Goal: Information Seeking & Learning: Check status

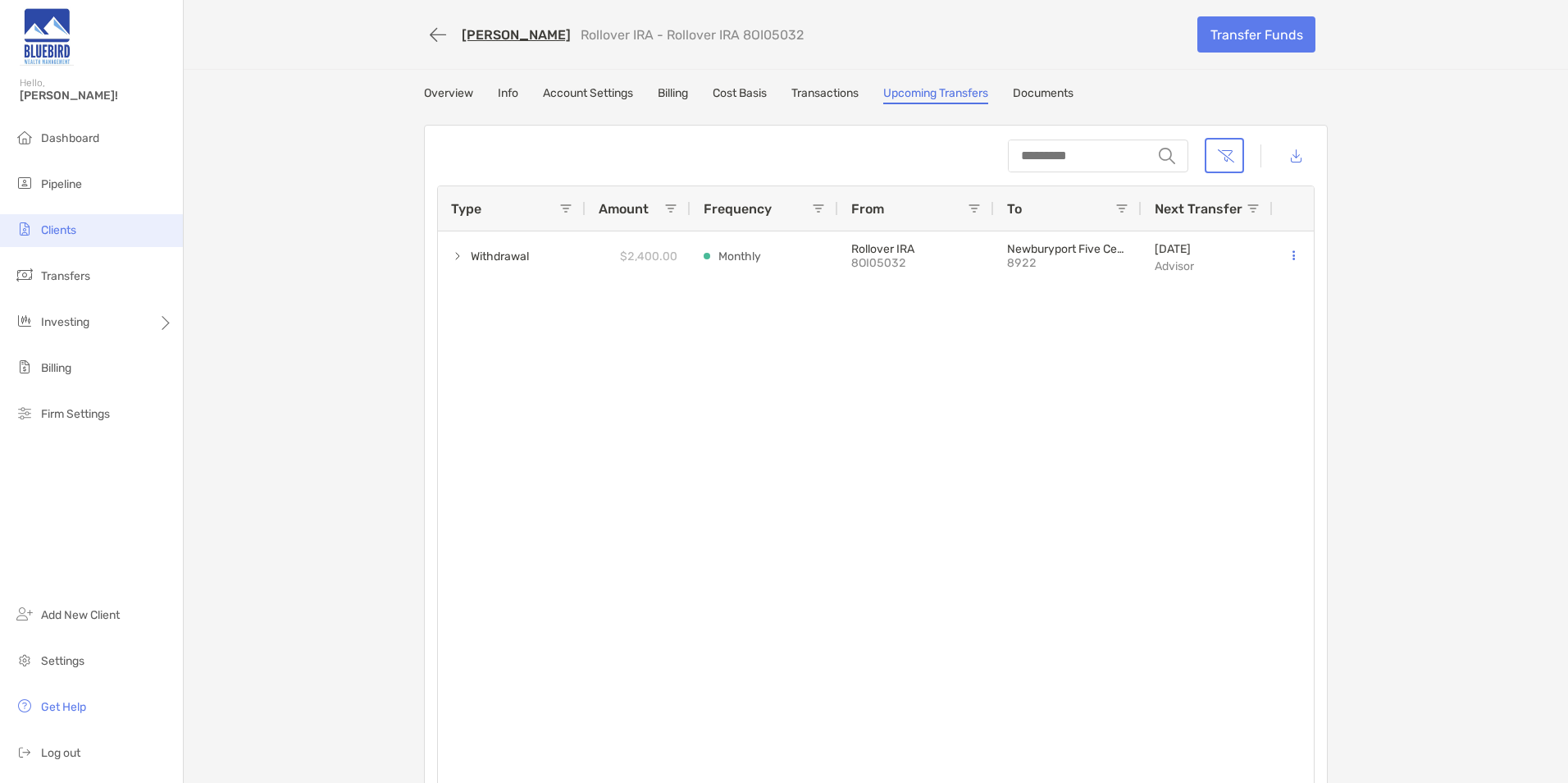
click at [80, 241] on li "Clients" at bounding box center [91, 231] width 183 height 33
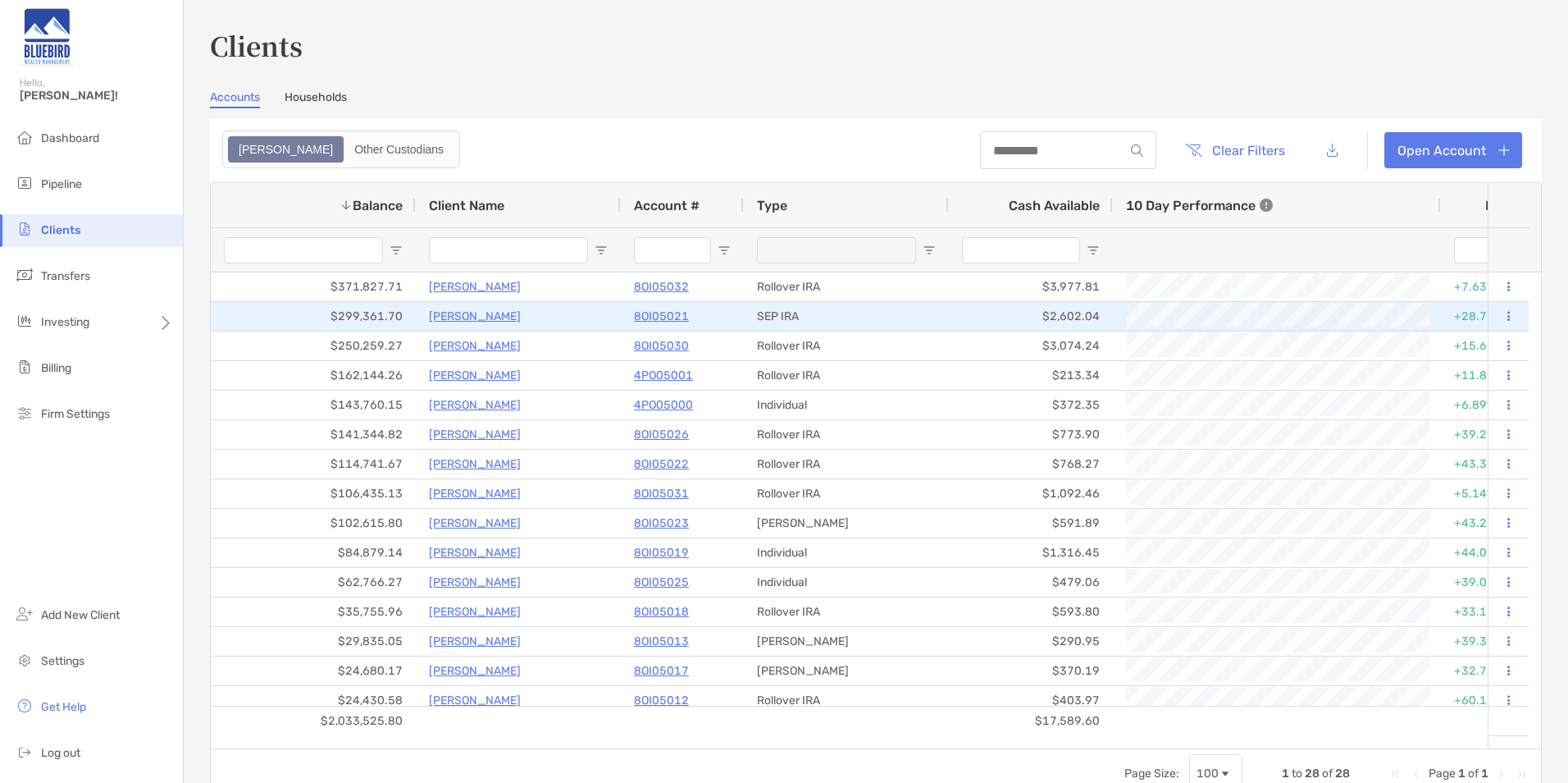
click at [471, 318] on p "Curtis Davis" at bounding box center [475, 317] width 92 height 21
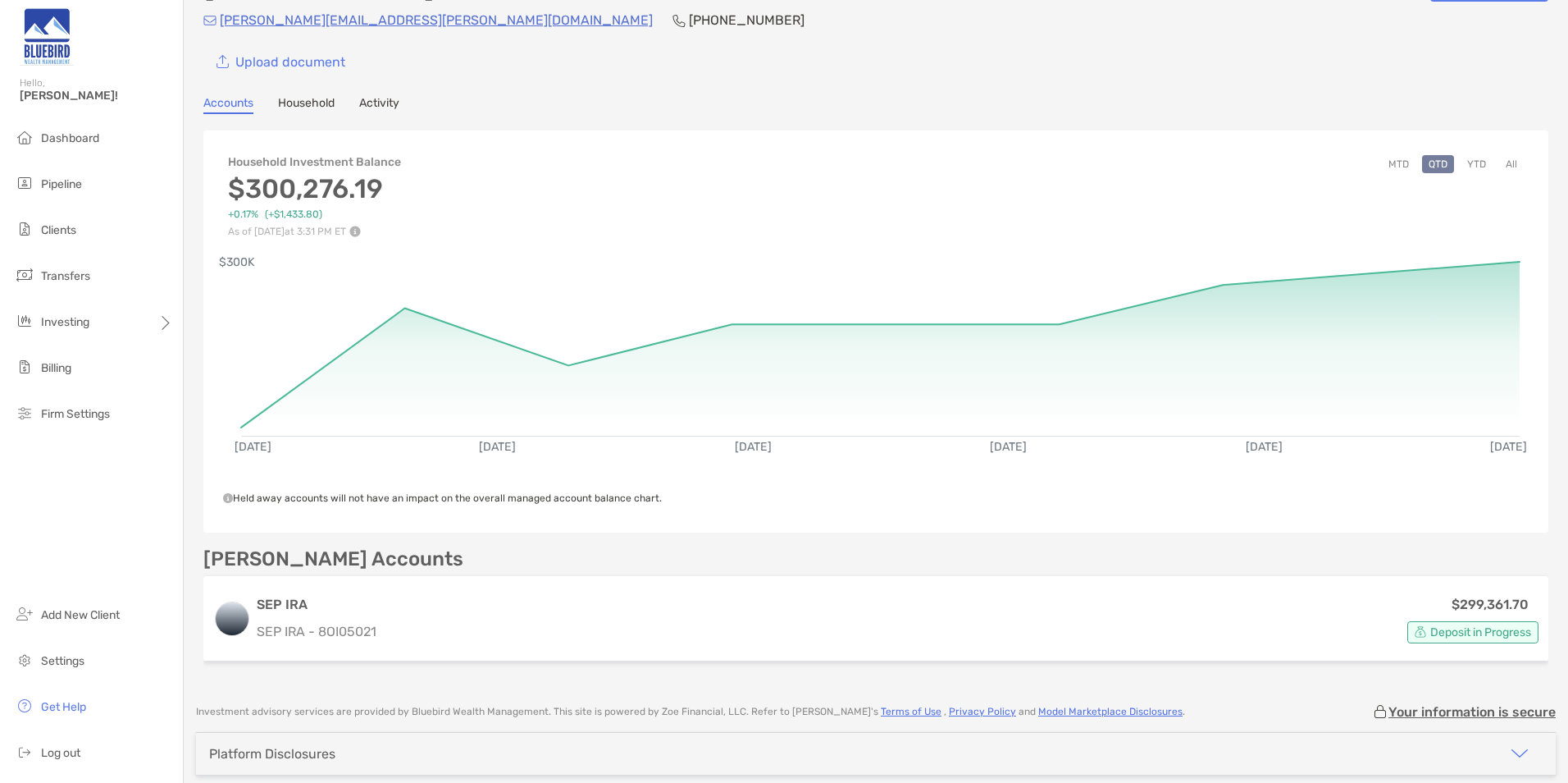
scroll to position [82, 0]
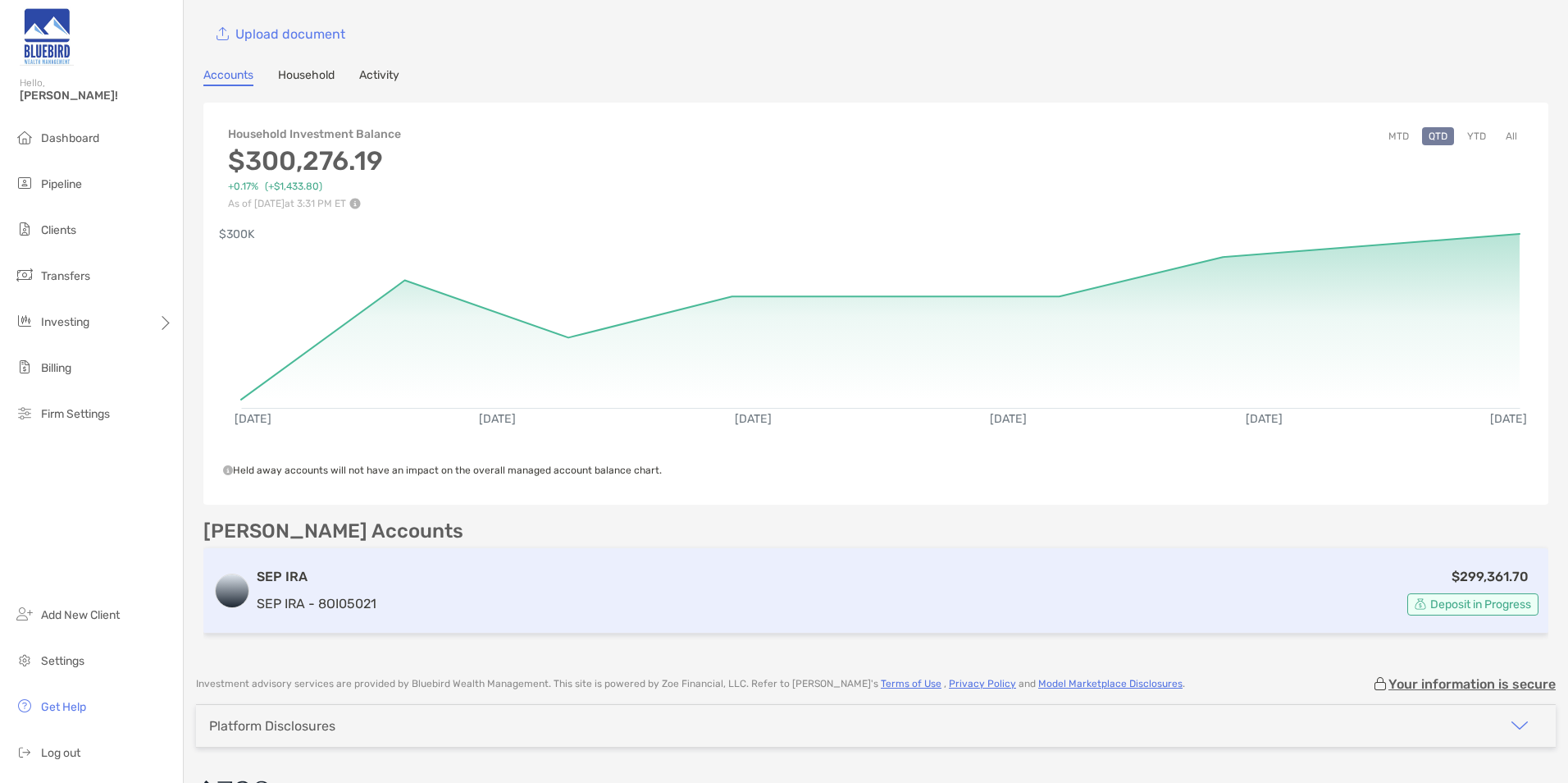
click at [689, 593] on div "$299,361.70 Deposit in Progress" at bounding box center [960, 591] width 1156 height 50
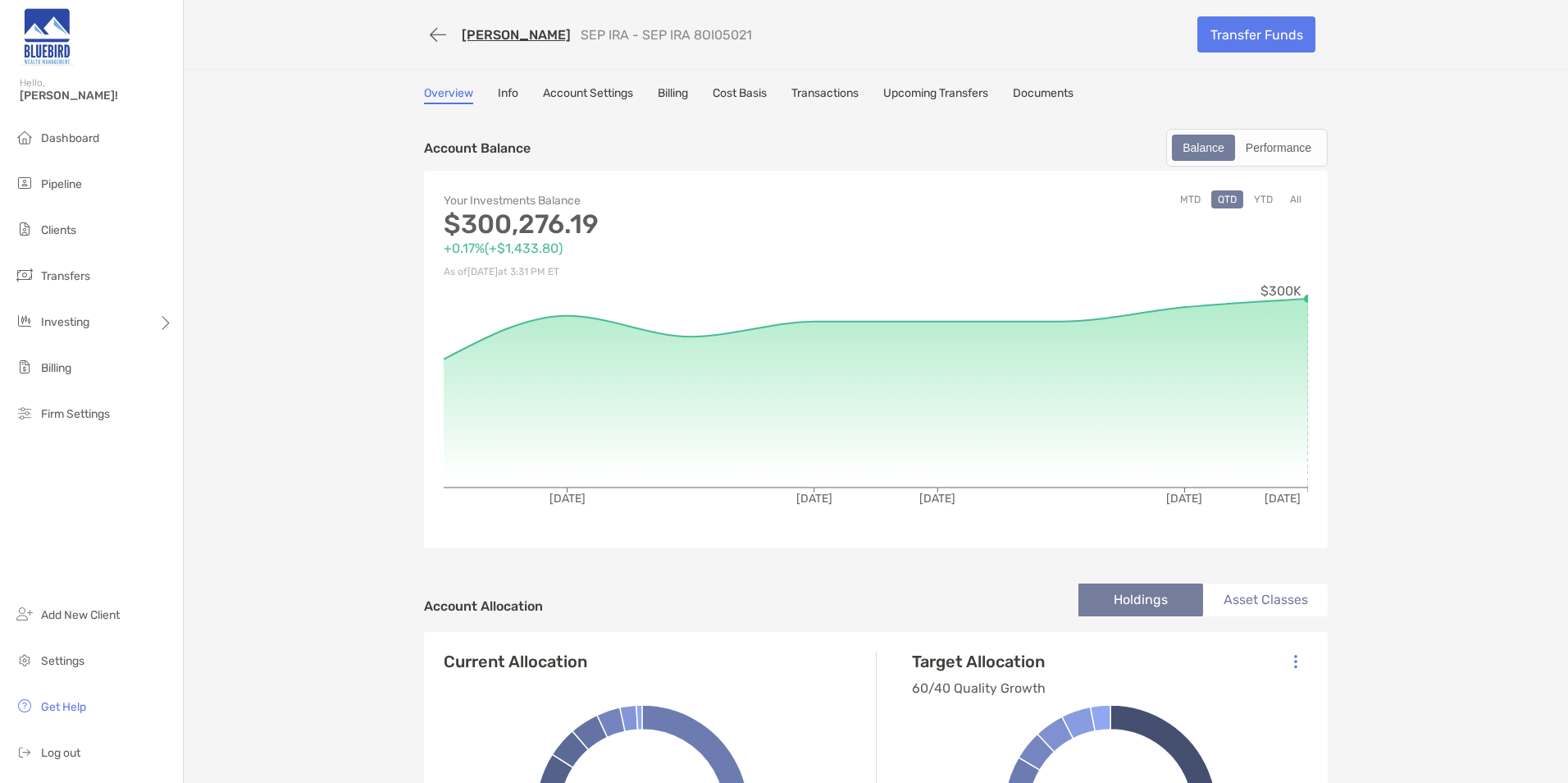
click at [579, 87] on link "Account Settings" at bounding box center [588, 95] width 90 height 18
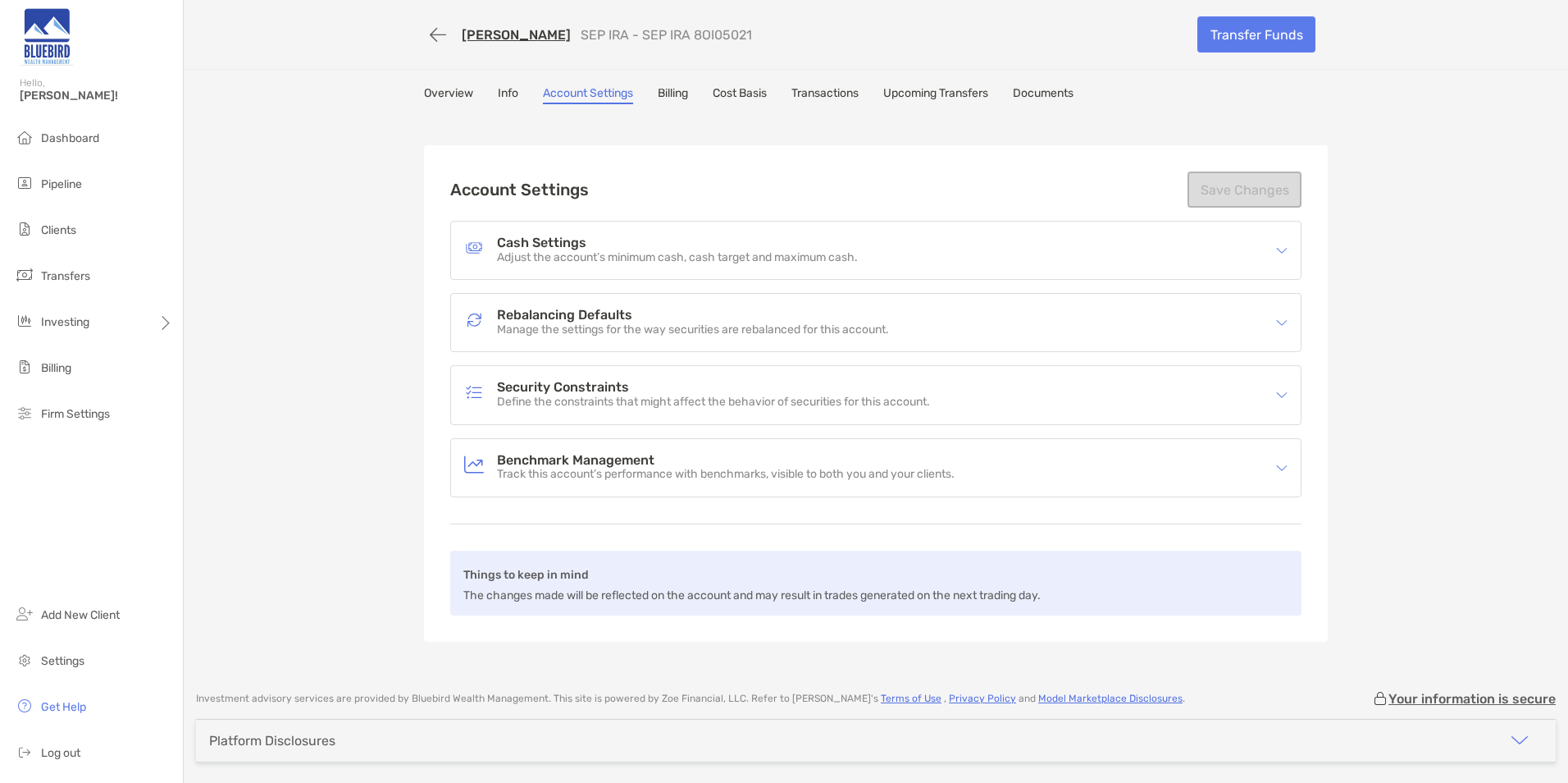
click at [457, 91] on link "Overview" at bounding box center [449, 95] width 50 height 18
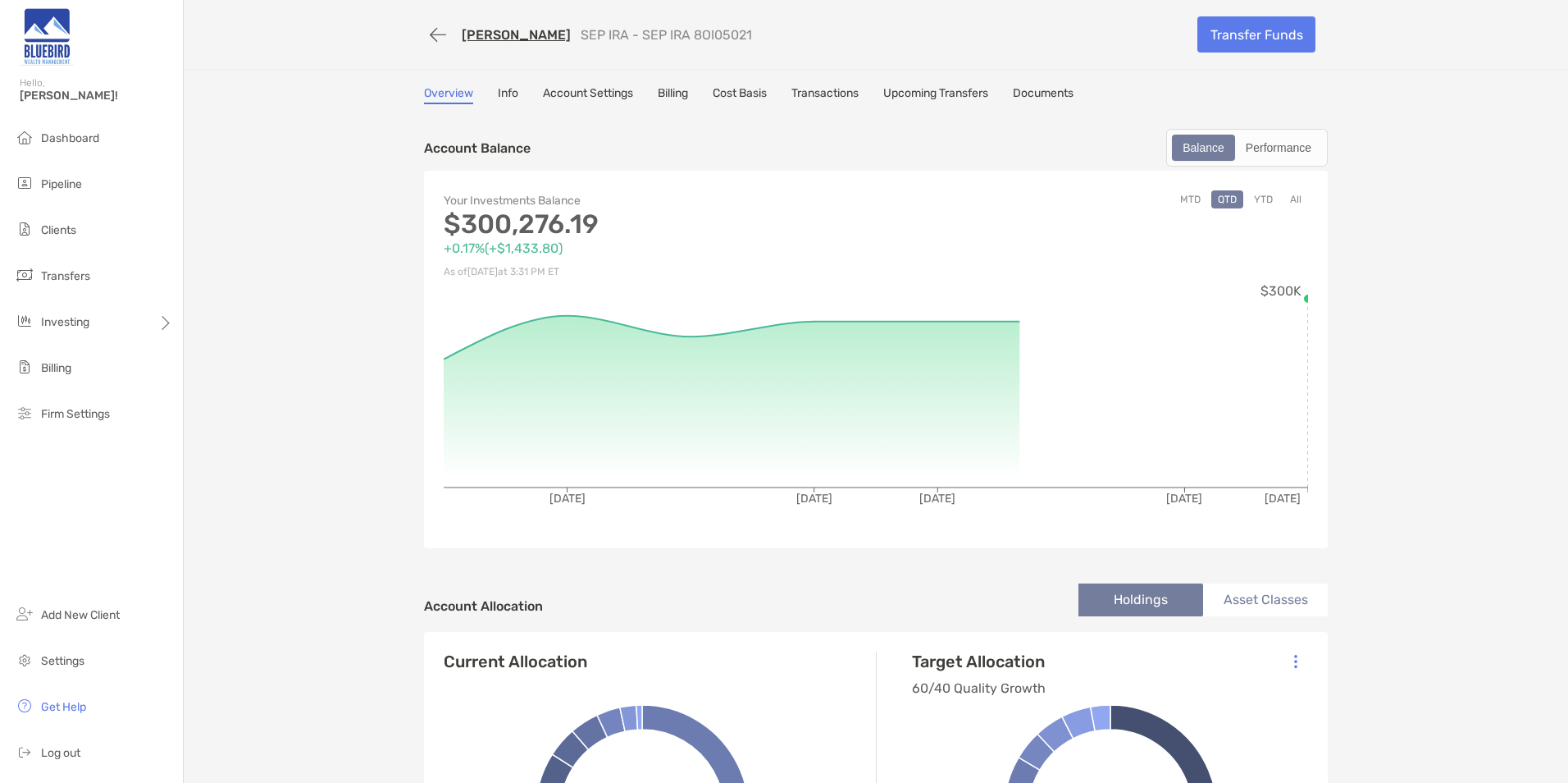
click at [831, 89] on link "Transactions" at bounding box center [824, 95] width 67 height 18
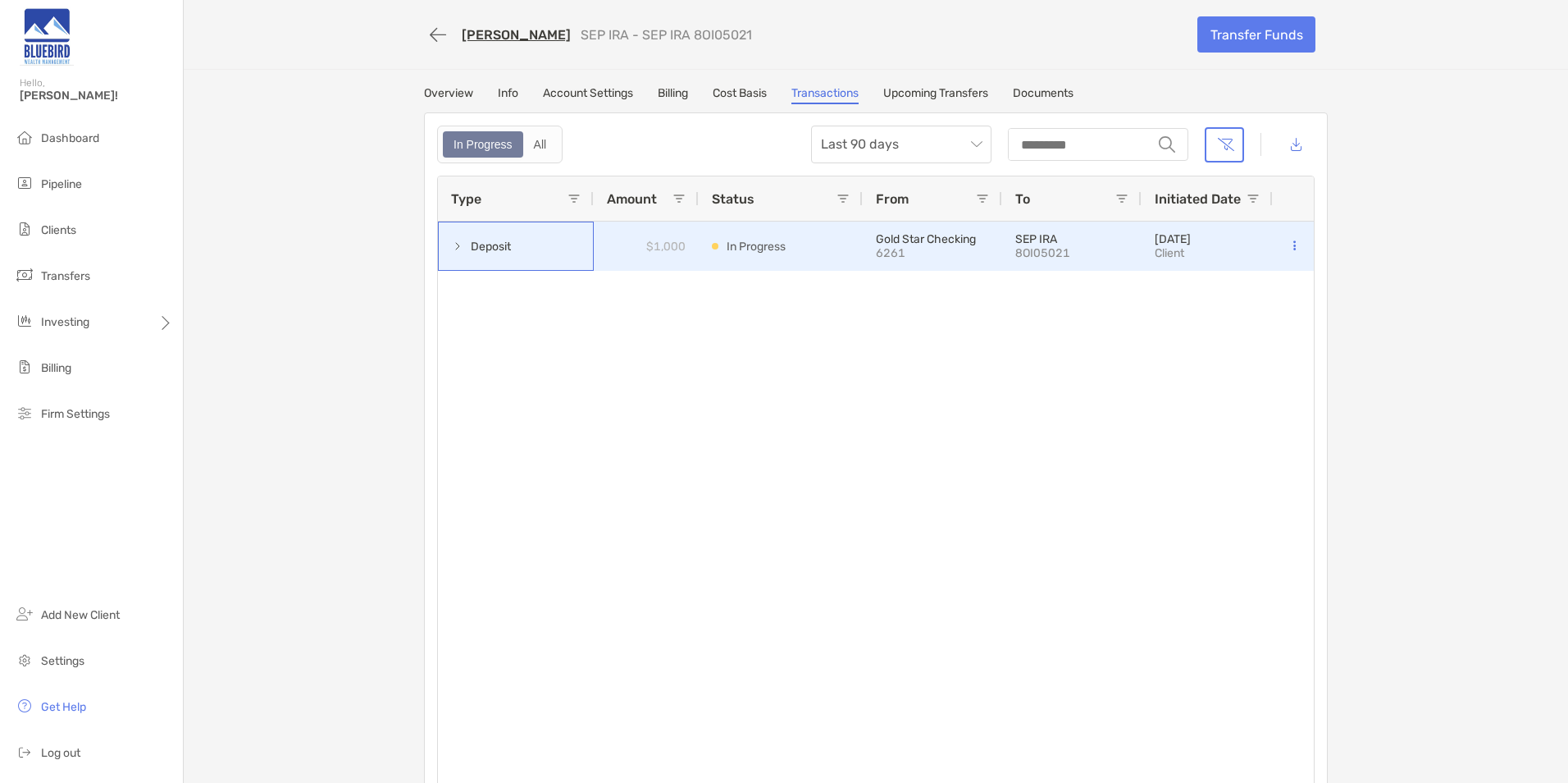
click at [451, 252] on span at bounding box center [457, 246] width 13 height 27
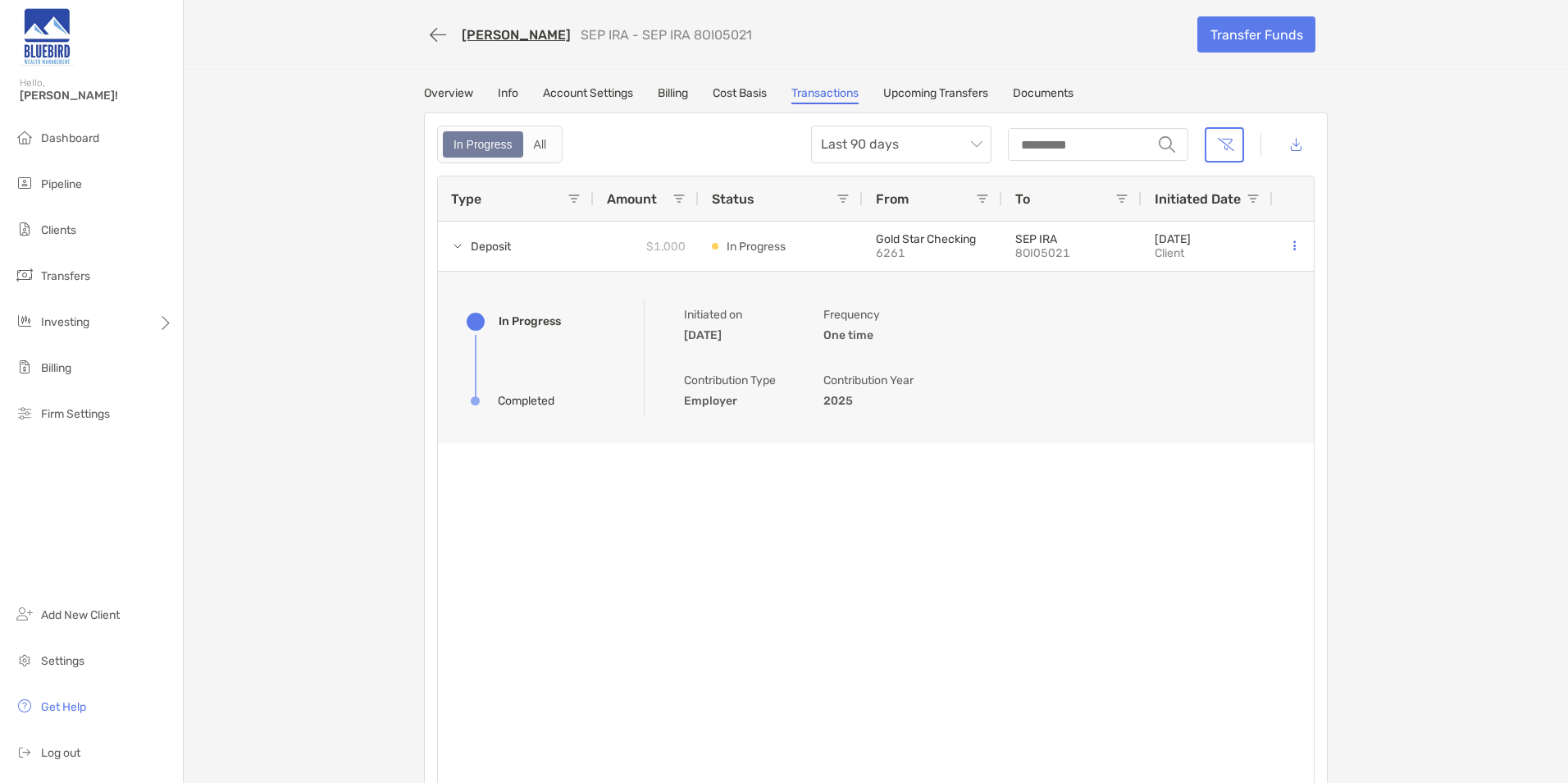
click at [351, 92] on div "Curtis Davis SEP IRA - SEP IRA 8OI05021 Transfer Funds Overview Info Account Se…" at bounding box center [876, 404] width 1385 height 807
click at [87, 135] on span "Dashboard" at bounding box center [70, 138] width 58 height 14
